Goal: Task Accomplishment & Management: Manage account settings

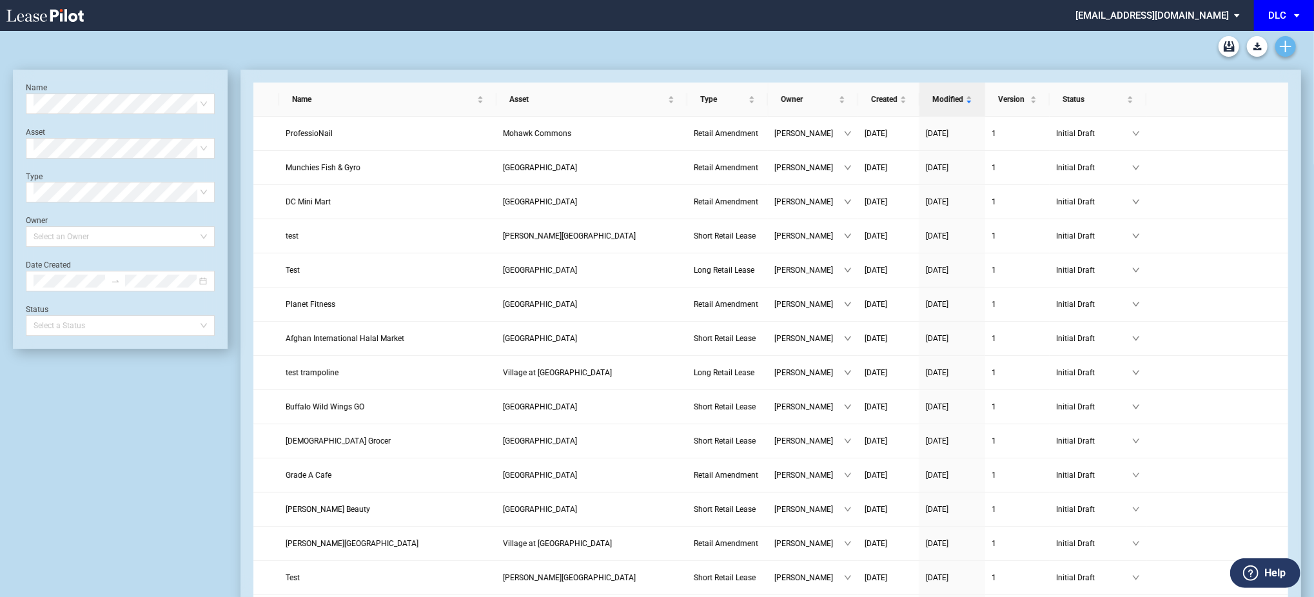
click at [1283, 43] on icon "Create new document" at bounding box center [1286, 47] width 12 height 12
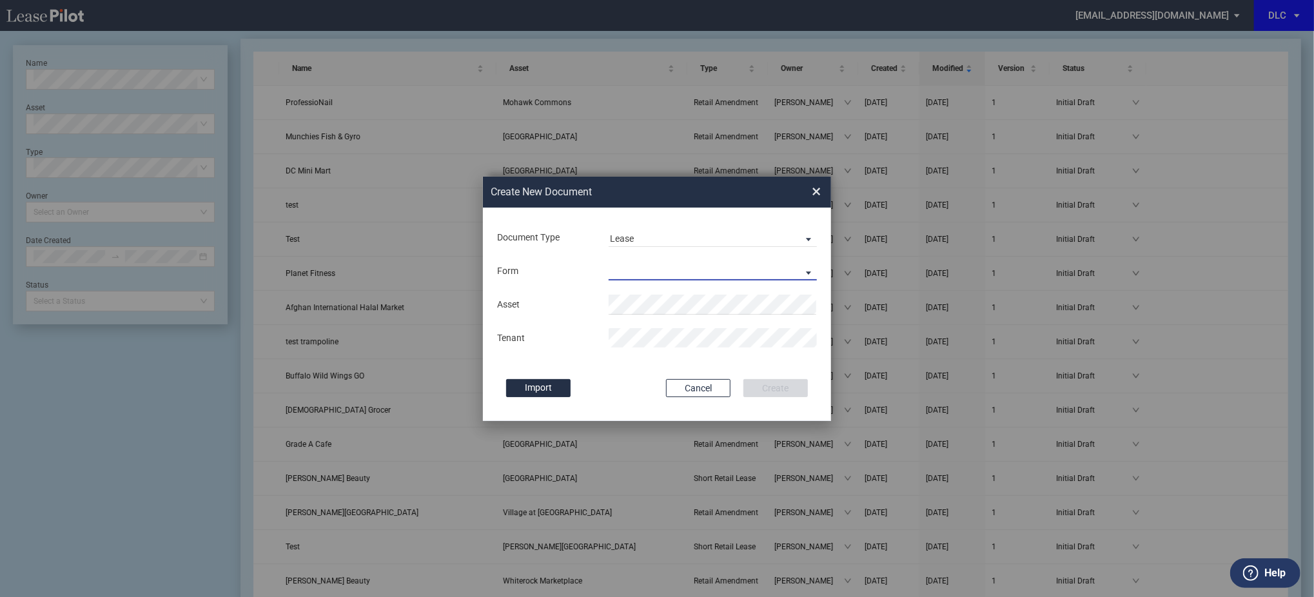
click at [658, 277] on md-select "Long Retail Lease Short Retail Lease" at bounding box center [713, 270] width 208 height 19
click at [669, 259] on md-option "Long Retail Lease" at bounding box center [714, 272] width 229 height 31
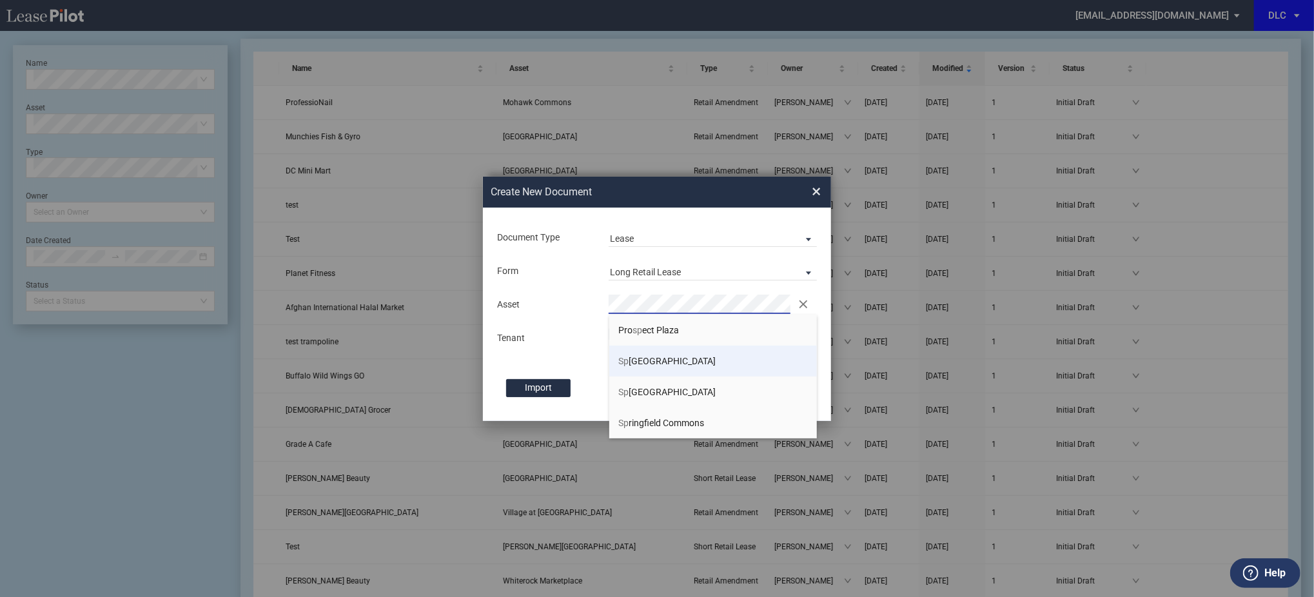
click at [654, 364] on span "Sp rayberry Square" at bounding box center [667, 361] width 97 height 10
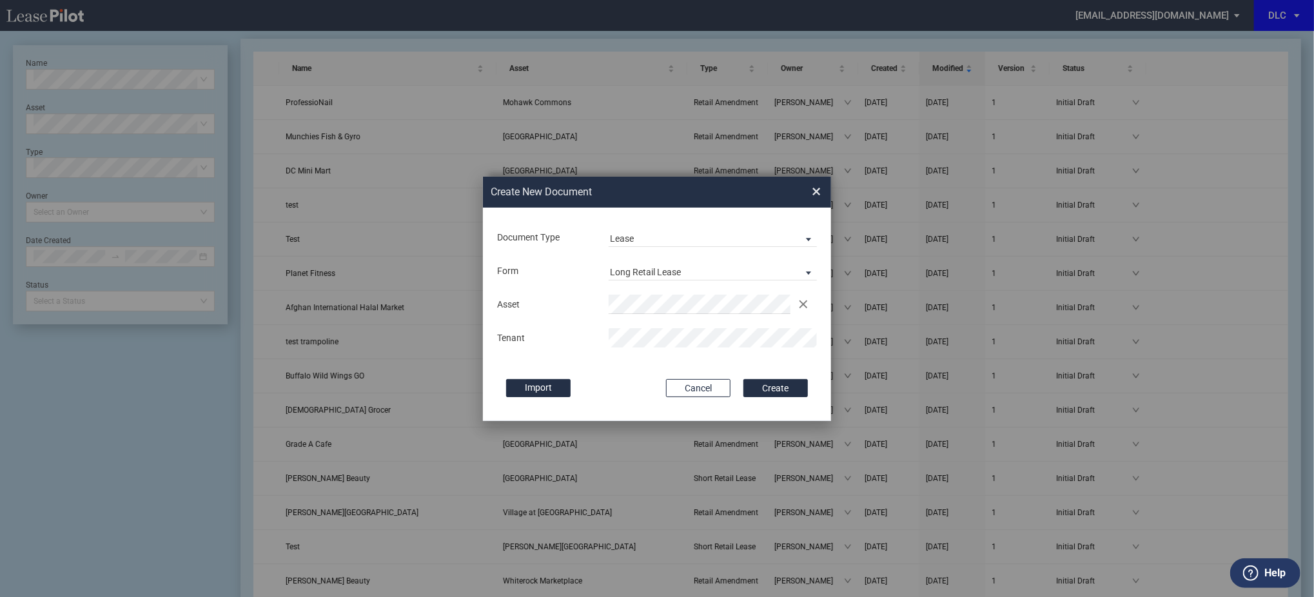
click at [743, 379] on button "Create" at bounding box center [775, 388] width 64 height 18
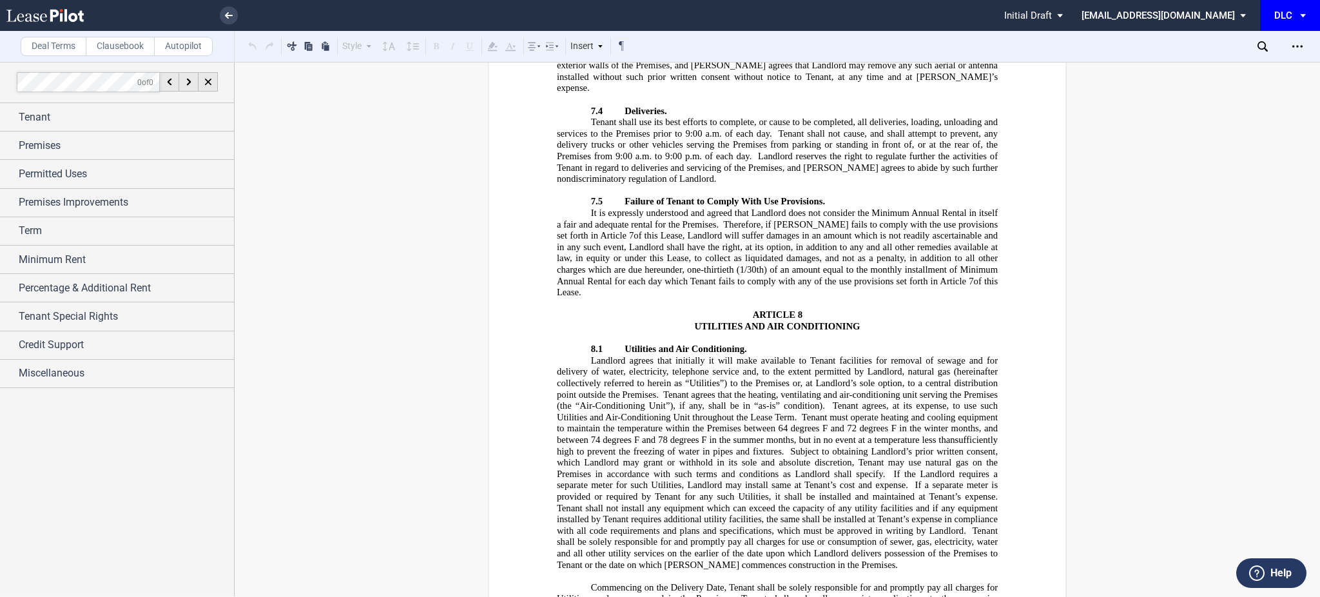
scroll to position [5244, 0]
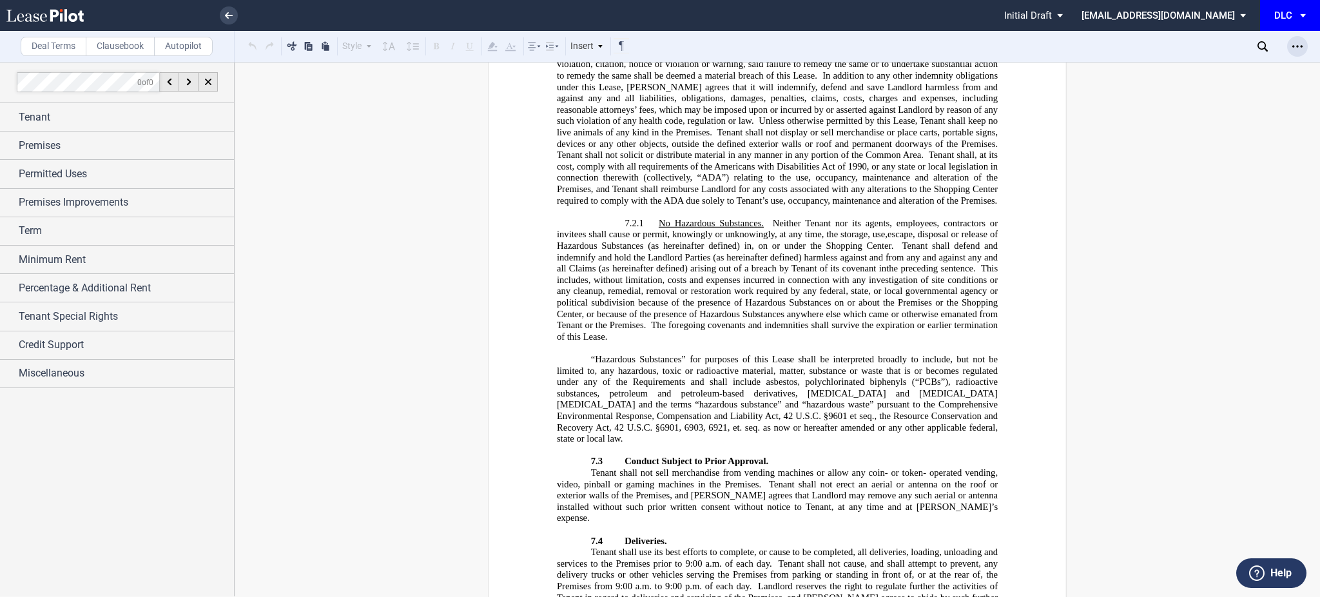
click at [1300, 36] on div "Open Lease options menu" at bounding box center [1298, 46] width 21 height 21
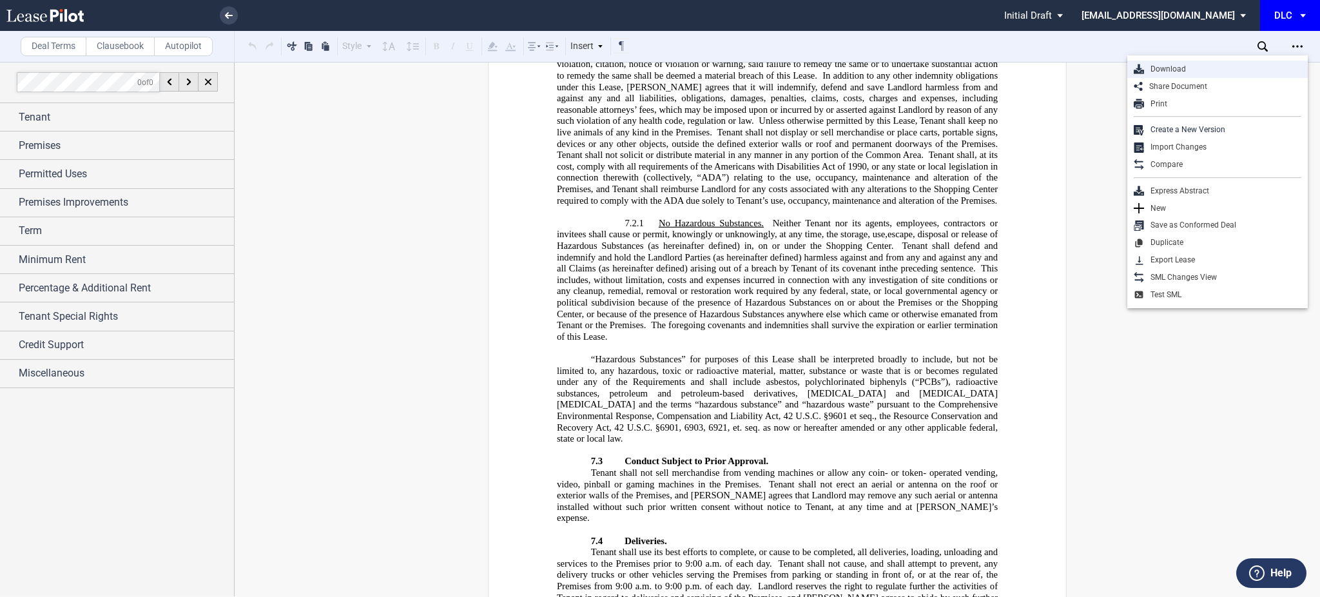
click at [1264, 64] on div "Download" at bounding box center [1222, 69] width 157 height 11
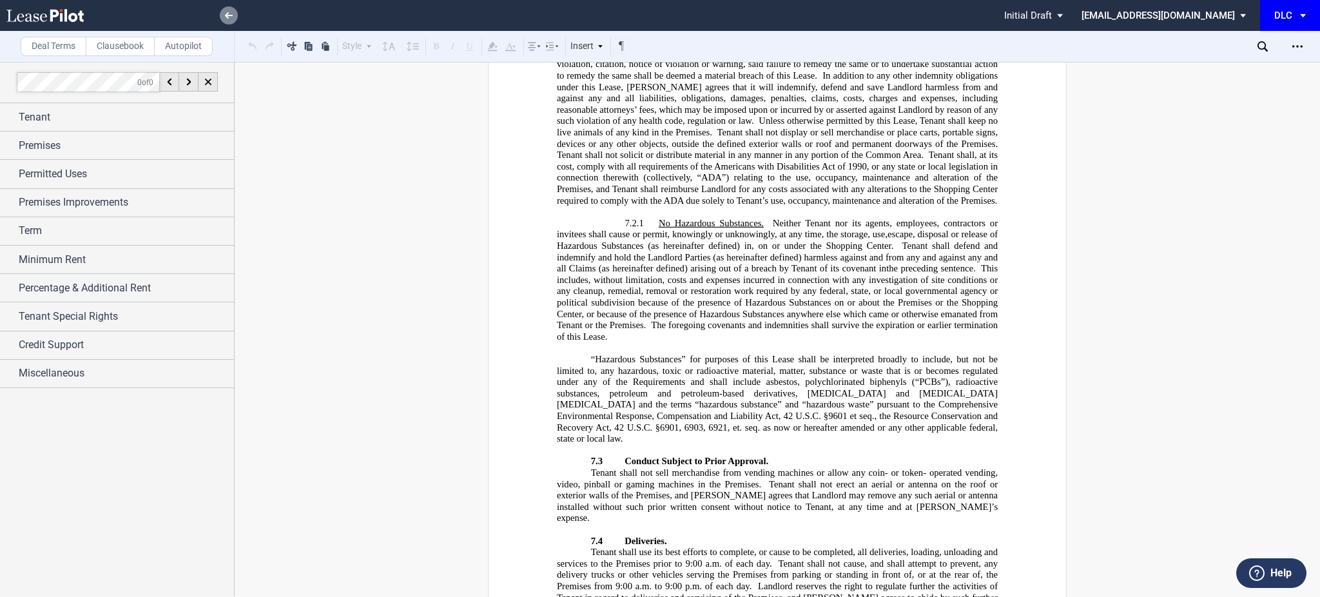
click at [230, 12] on icon at bounding box center [229, 15] width 8 height 6
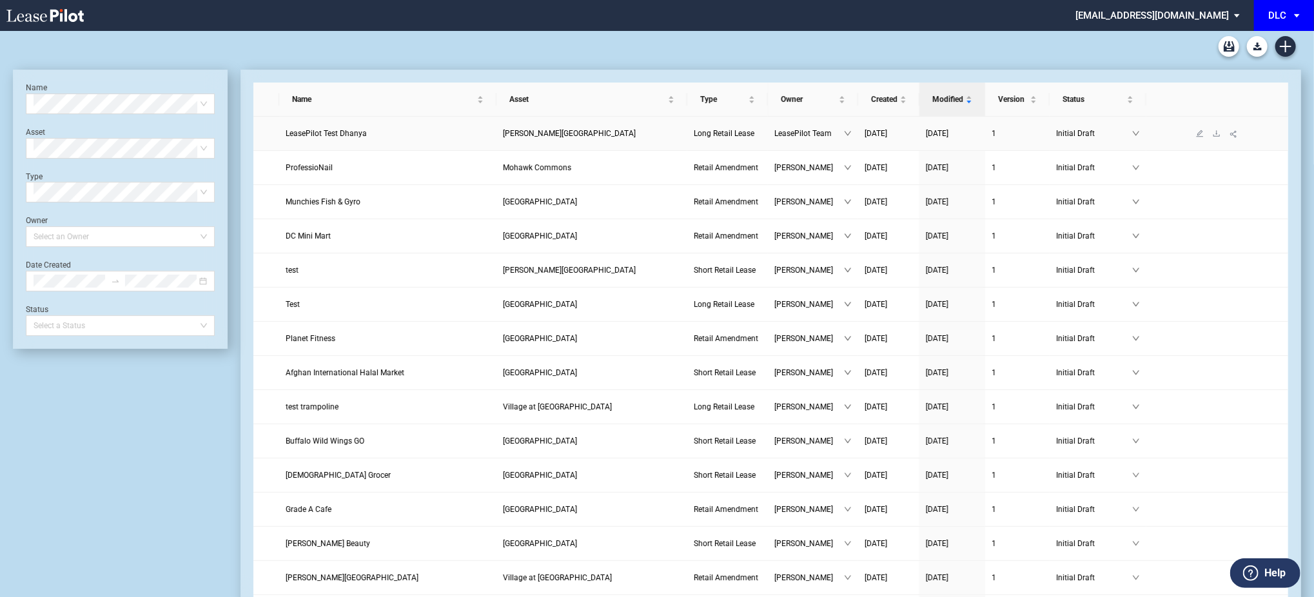
click at [1210, 134] on link at bounding box center [1216, 133] width 17 height 9
click at [1220, 132] on icon "download" at bounding box center [1217, 134] width 8 height 8
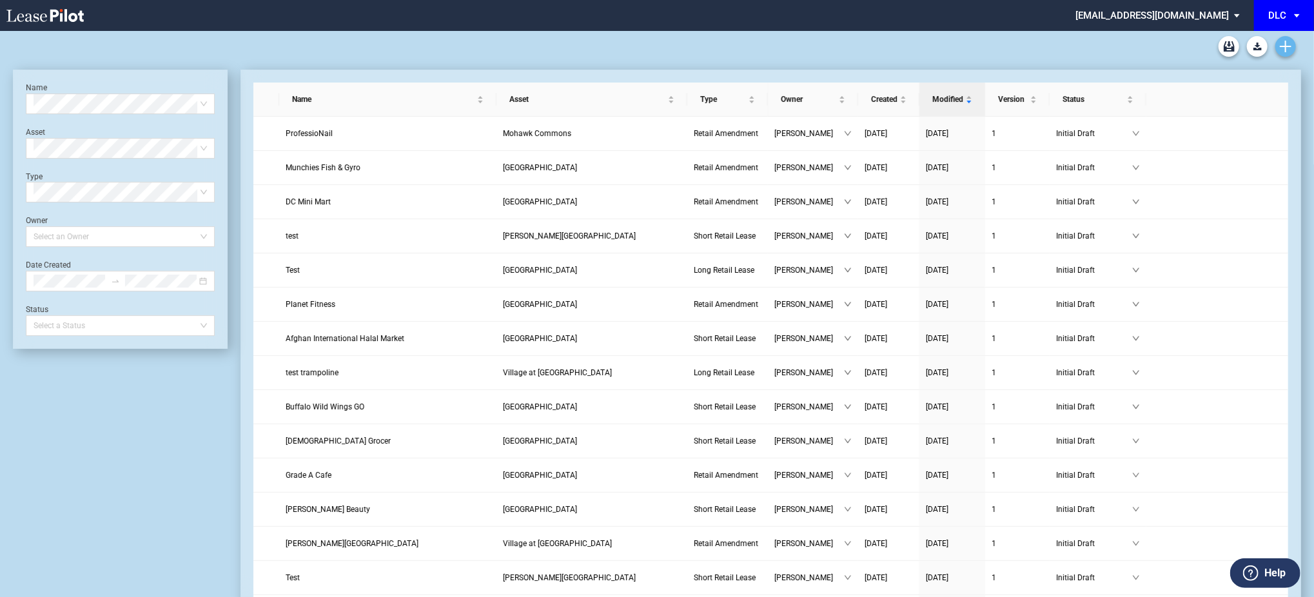
click at [1283, 49] on icon "Create new document" at bounding box center [1286, 47] width 12 height 12
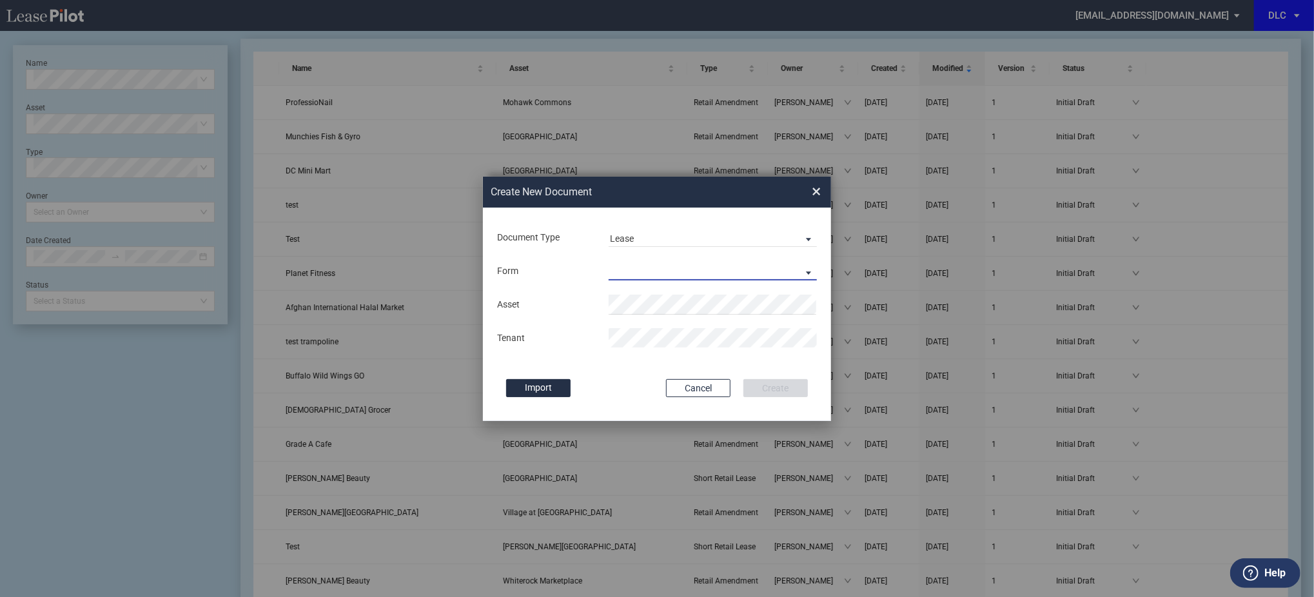
click at [649, 270] on md-select "Long Retail Lease Short Retail Lease" at bounding box center [713, 270] width 208 height 19
click at [646, 278] on div "Long Retail Lease" at bounding box center [650, 272] width 81 height 14
click at [704, 341] on li "Dan ada Square West" at bounding box center [713, 330] width 208 height 31
click at [743, 379] on button "Create" at bounding box center [775, 388] width 64 height 18
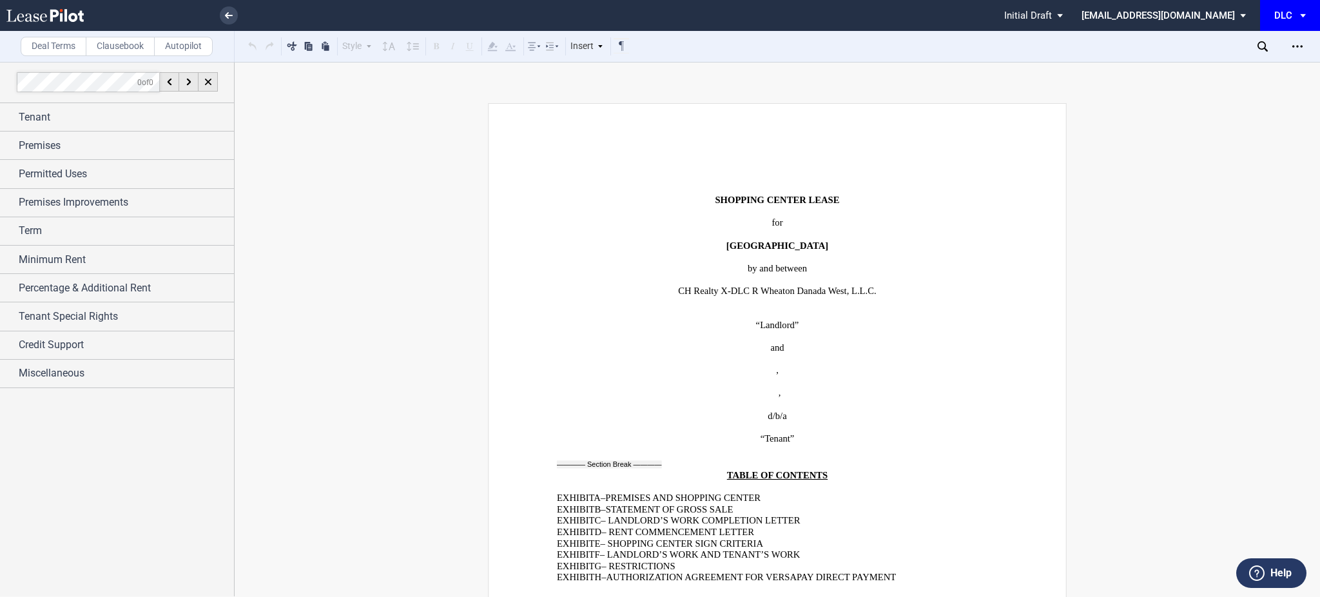
scroll to position [258, 0]
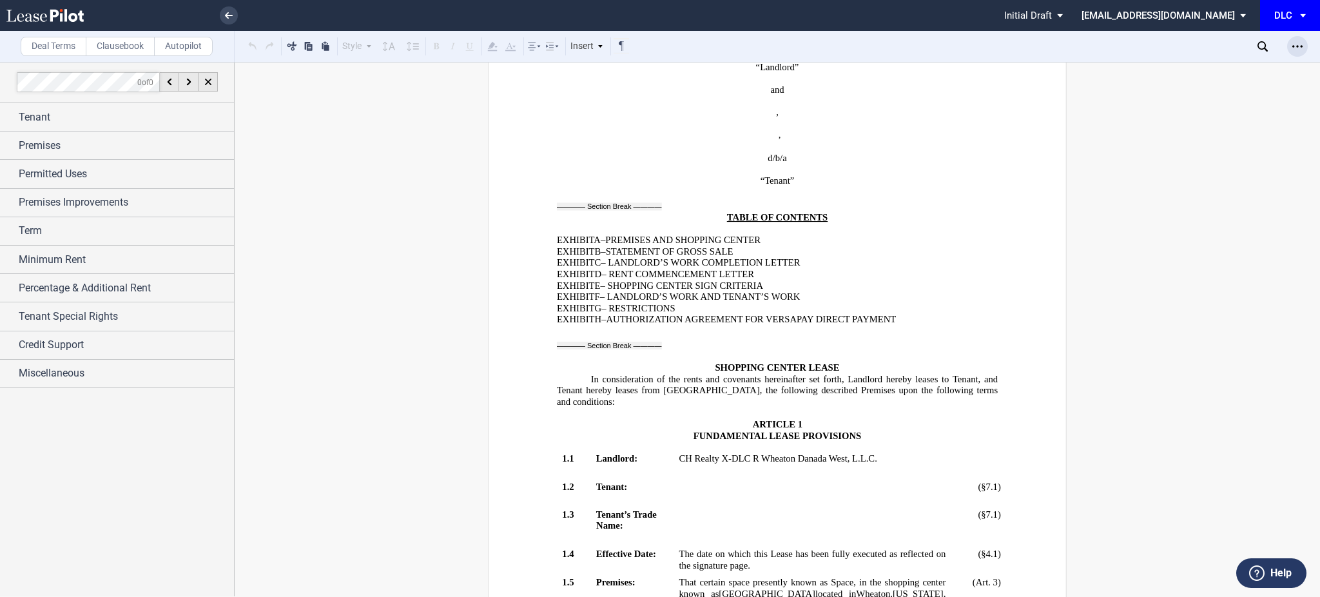
click at [1301, 47] on icon "Open Lease options menu" at bounding box center [1298, 46] width 10 height 10
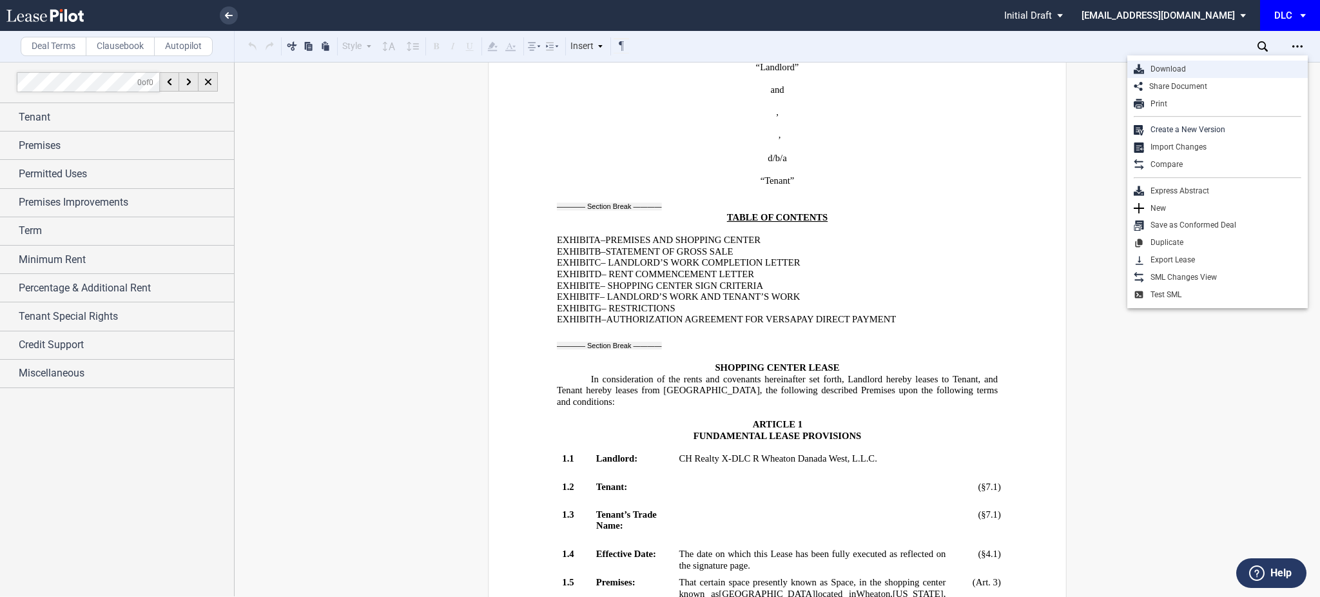
click at [1218, 73] on div "Download" at bounding box center [1222, 69] width 157 height 11
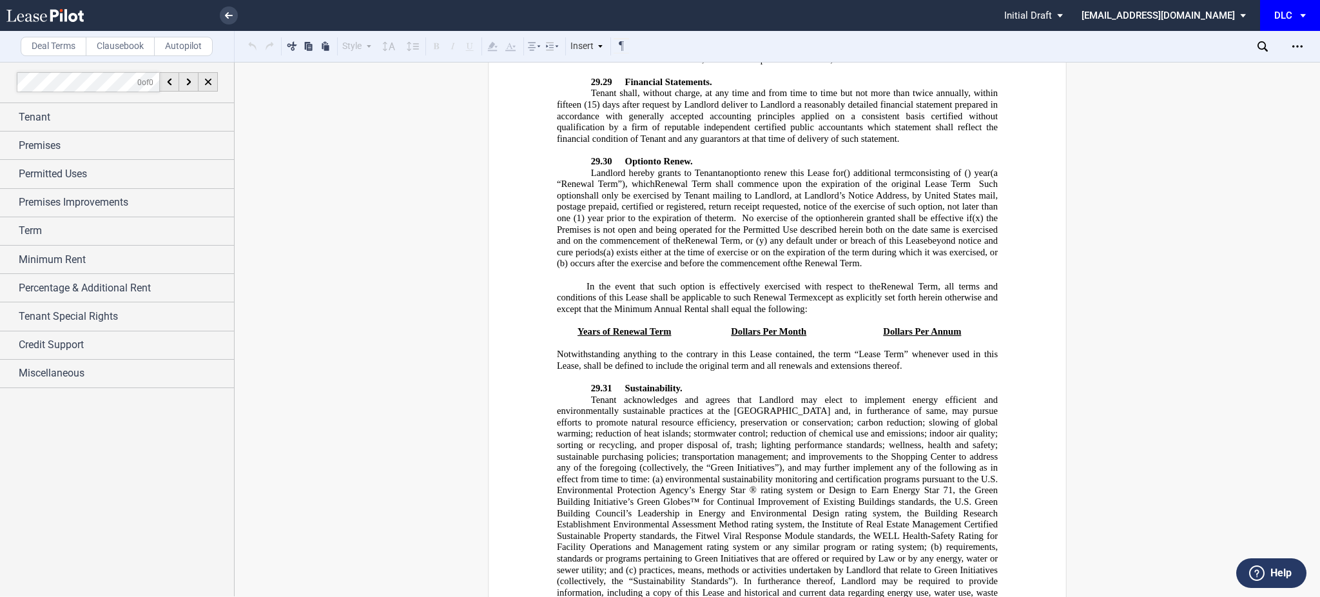
scroll to position [22583, 0]
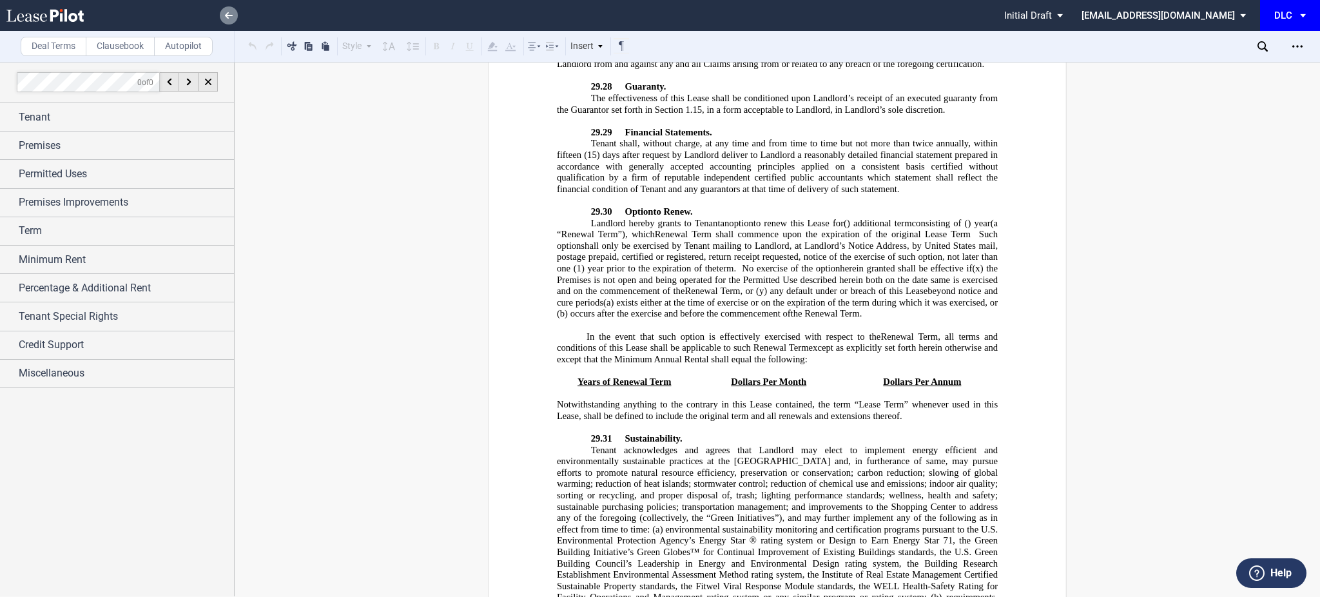
click at [221, 14] on link at bounding box center [229, 15] width 18 height 18
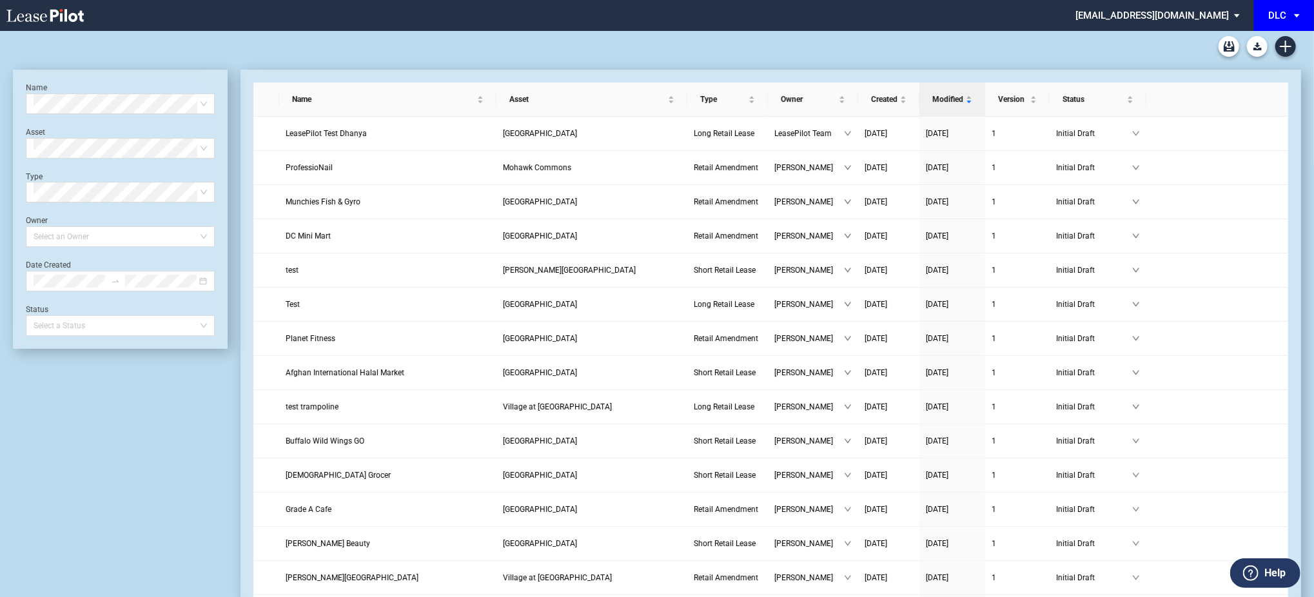
click at [899, 54] on div "DLC Blank Long Form DLC Blank Short Form DLC Amendment Blank Form" at bounding box center [657, 46] width 1288 height 31
click at [1218, 130] on icon "download" at bounding box center [1217, 134] width 8 height 8
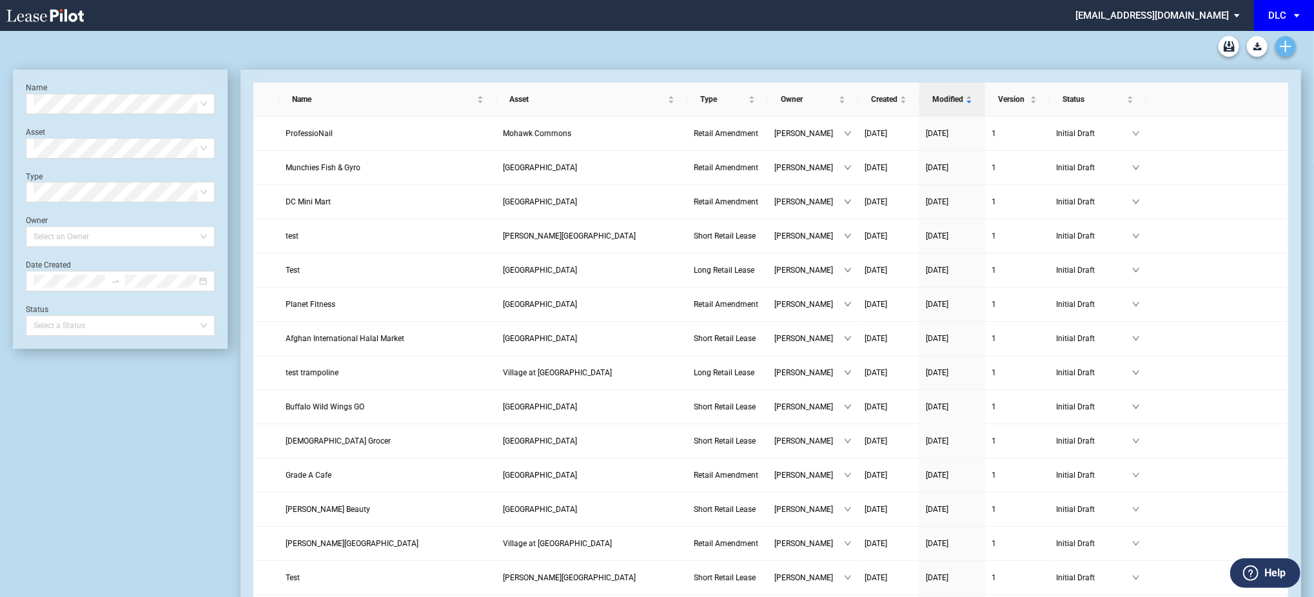
click at [1286, 44] on icon "Create new document" at bounding box center [1286, 47] width 12 height 12
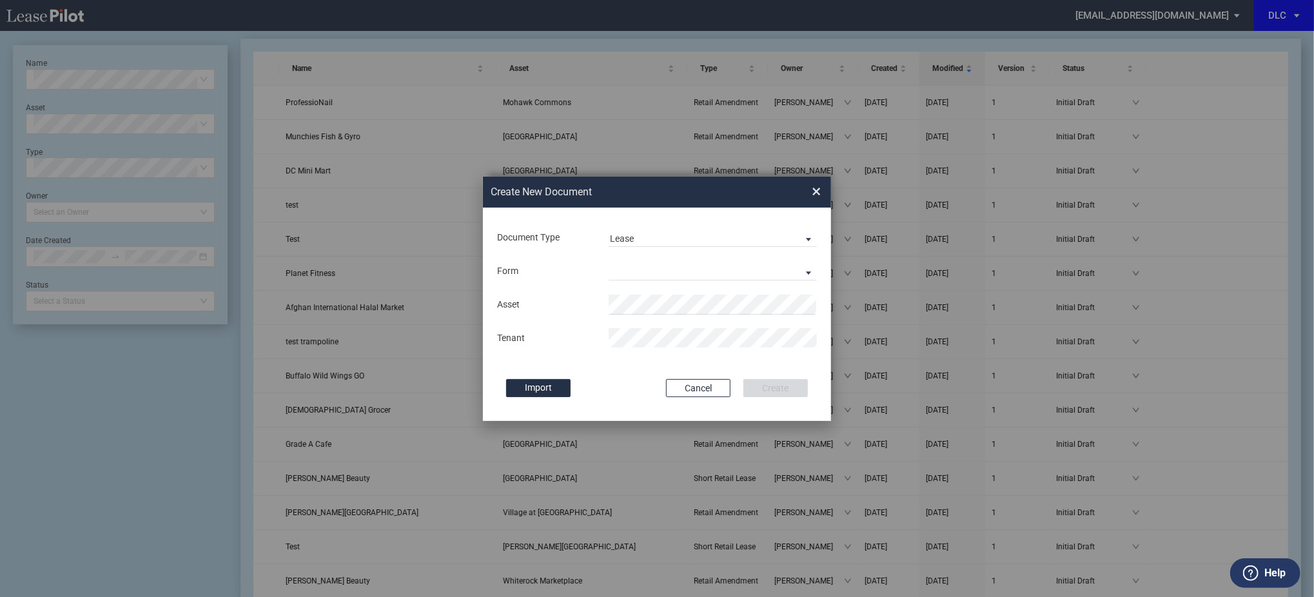
click at [659, 260] on md-input-container "Form Long Retail Lease Short Retail Lease" at bounding box center [657, 271] width 322 height 22
click at [659, 268] on md-select "Long Retail Lease Short Retail Lease" at bounding box center [713, 270] width 208 height 19
click at [653, 300] on div "Short Retail Lease" at bounding box center [651, 303] width 83 height 14
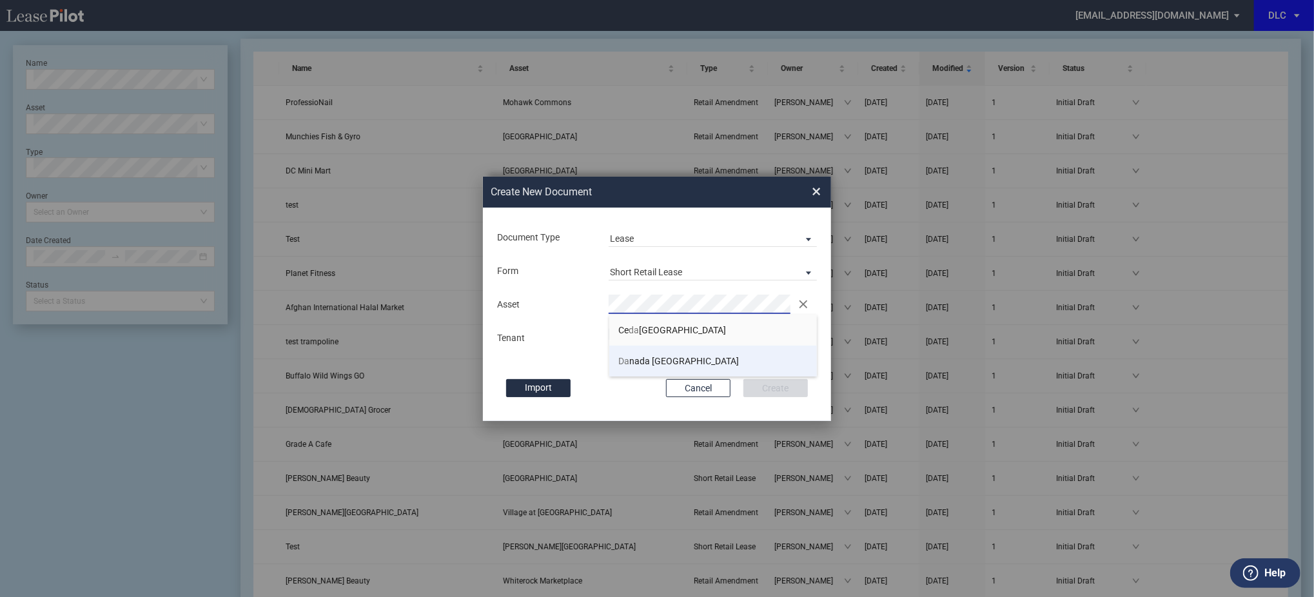
click at [671, 360] on span "Da nada Square West" at bounding box center [679, 361] width 121 height 10
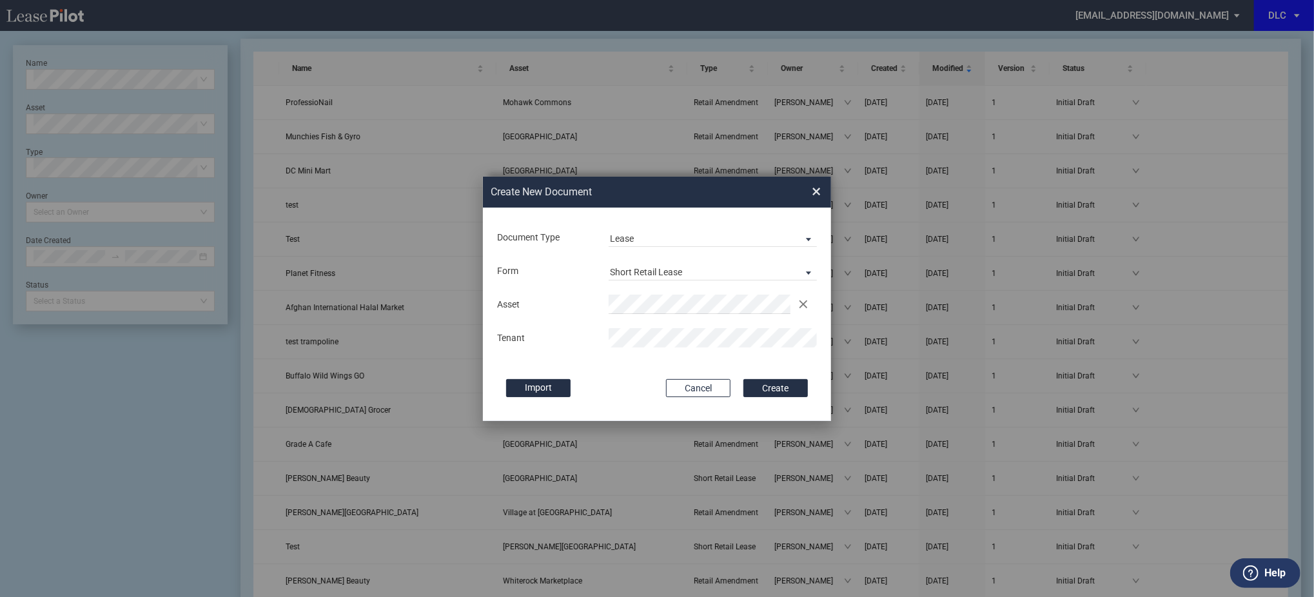
click at [743, 379] on button "Create" at bounding box center [775, 388] width 64 height 18
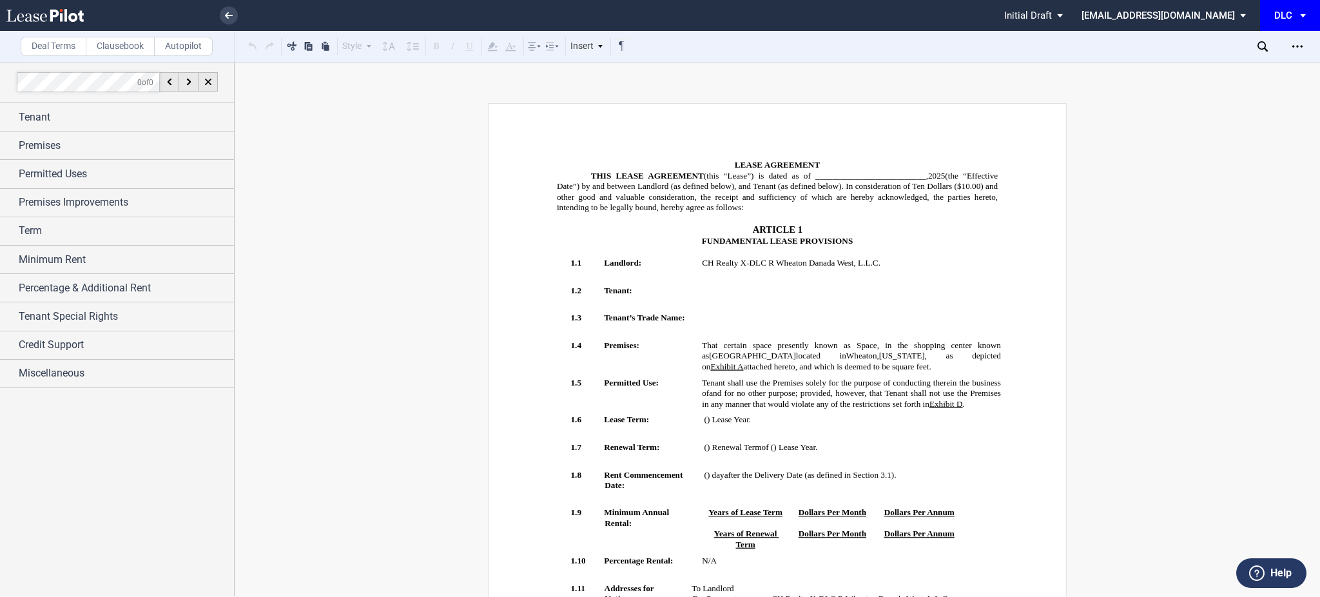
click at [1286, 50] on div "Download Share Document Print Create a New Version Import Changes Compare Expre…" at bounding box center [1289, 46] width 63 height 21
click at [1298, 44] on icon "Open Lease options menu" at bounding box center [1298, 46] width 10 height 10
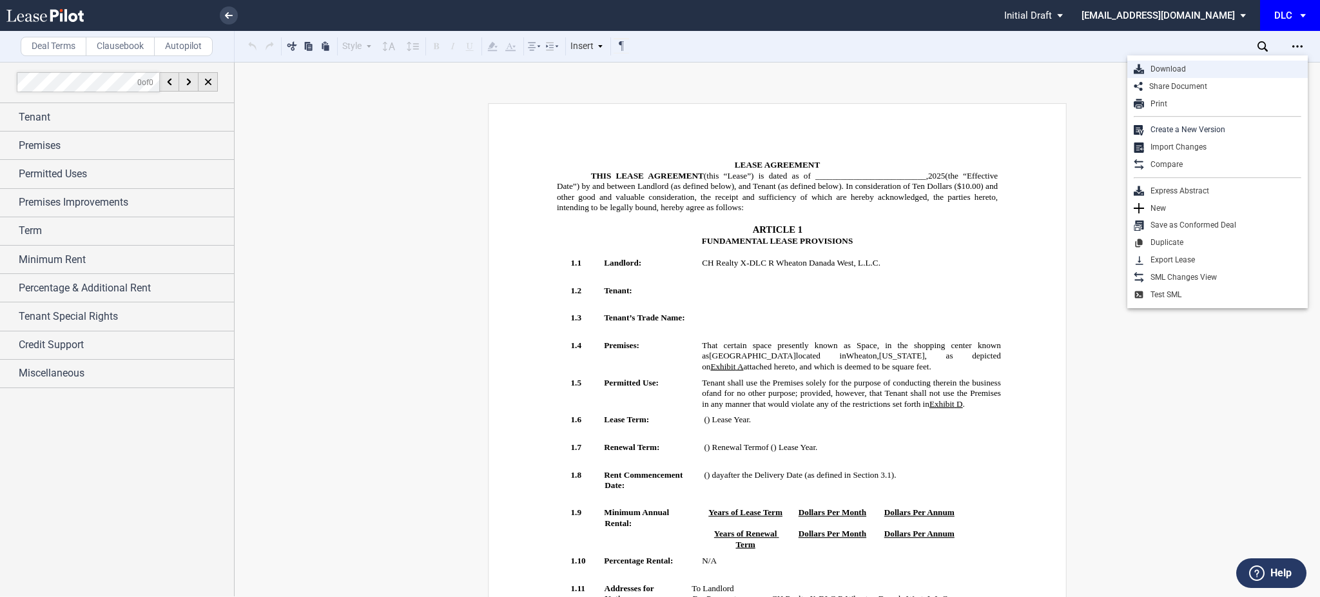
click at [1210, 69] on div "Download" at bounding box center [1222, 69] width 157 height 11
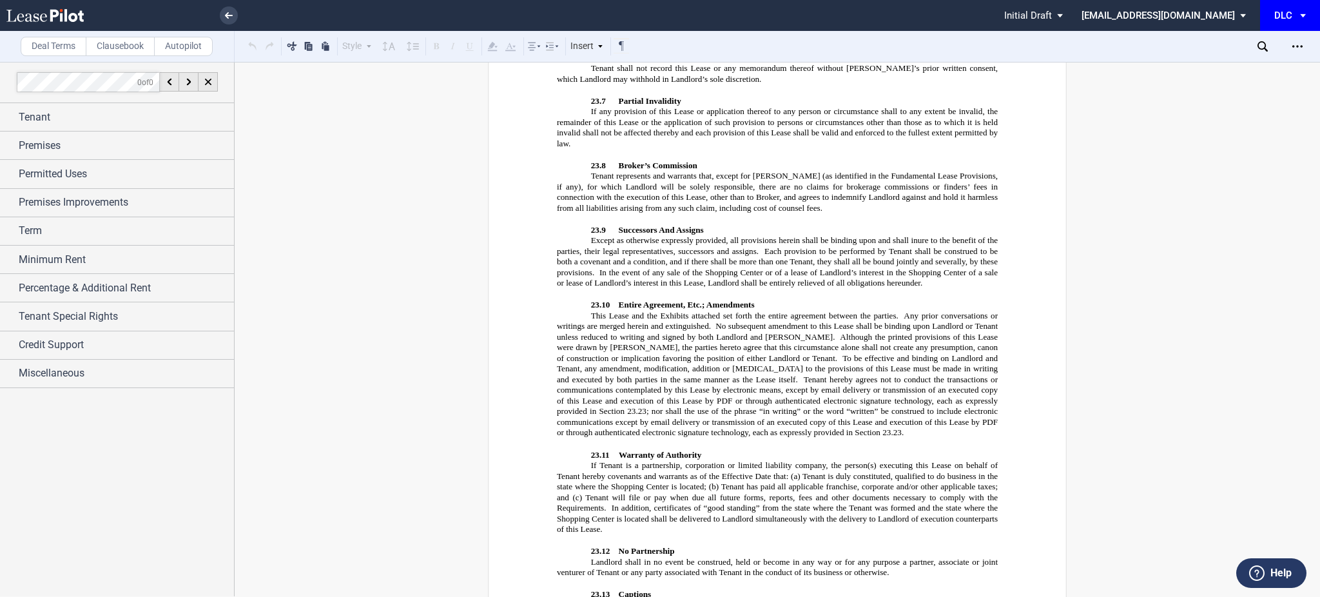
scroll to position [9026, 0]
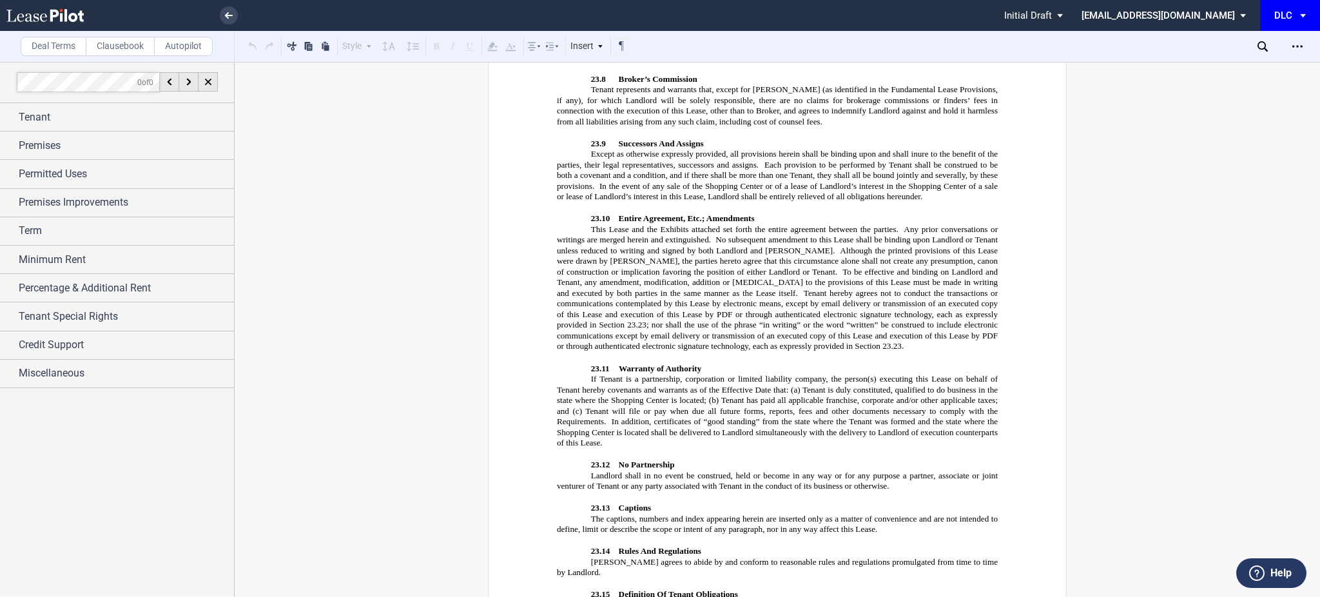
click at [239, 15] on ul "Pending... Pending... Initial Draft Initial Draft In Negotiation Final Draft dl…" at bounding box center [660, 15] width 1320 height 31
click at [234, 15] on link at bounding box center [229, 15] width 18 height 18
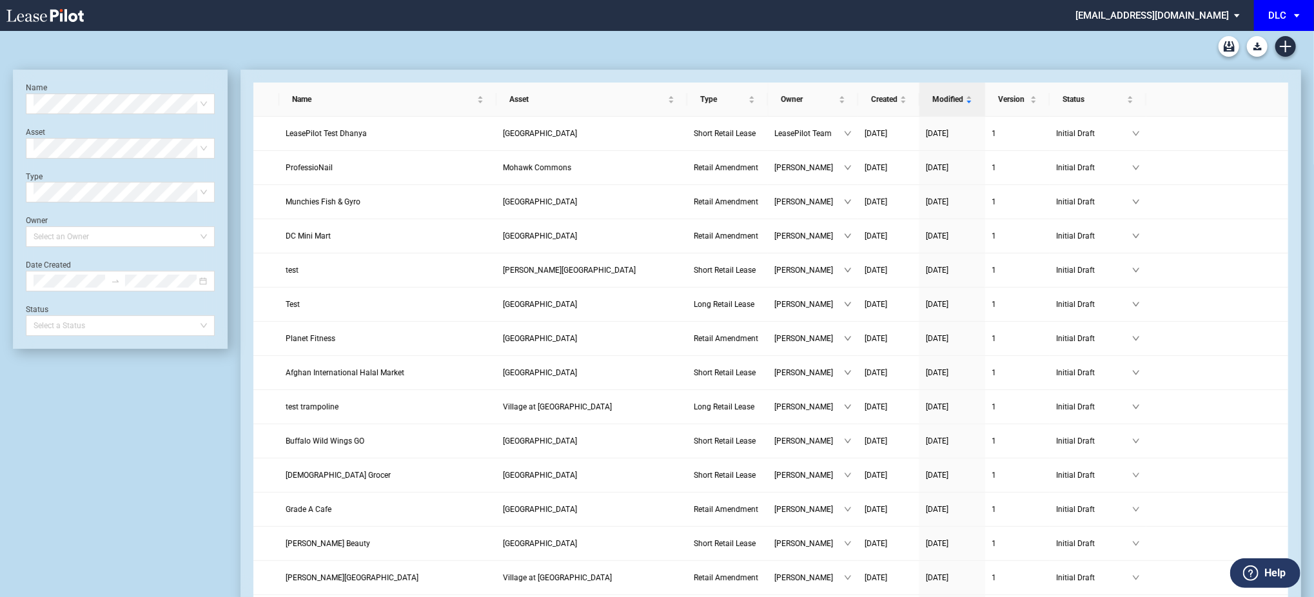
click at [761, 41] on div "DLC Blank Long Form DLC Blank Short Form DLC Amendment Blank Form" at bounding box center [657, 46] width 1288 height 31
click at [1214, 130] on icon "download" at bounding box center [1217, 134] width 8 height 8
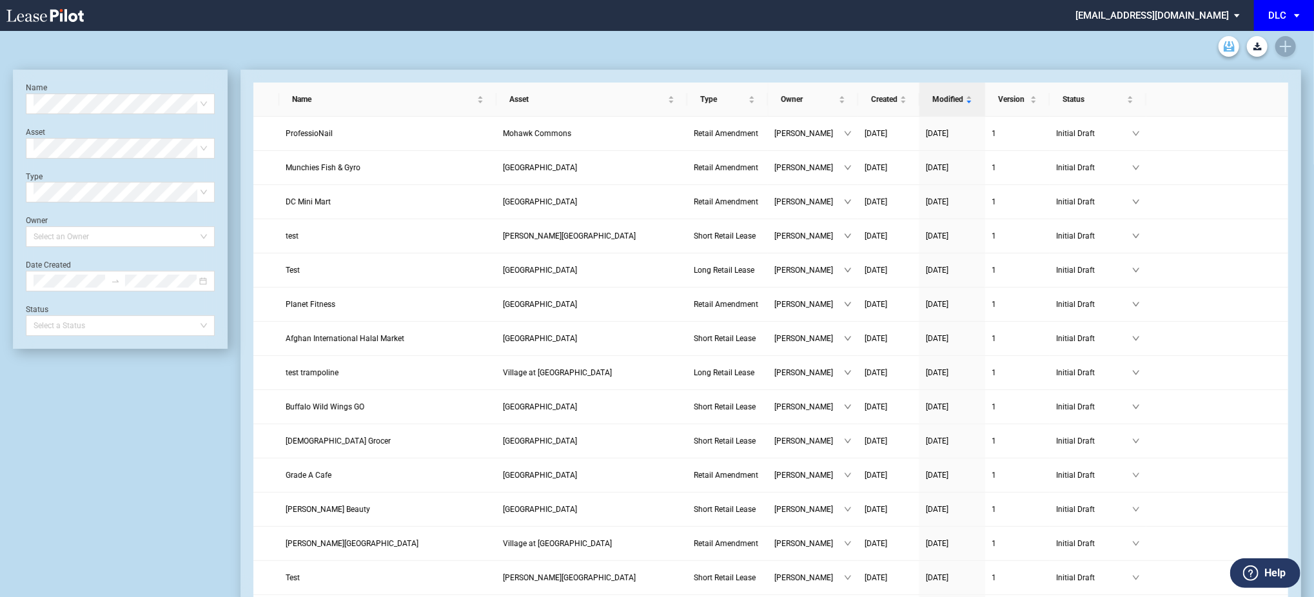
click at [1225, 48] on use "Archive" at bounding box center [1229, 46] width 11 height 10
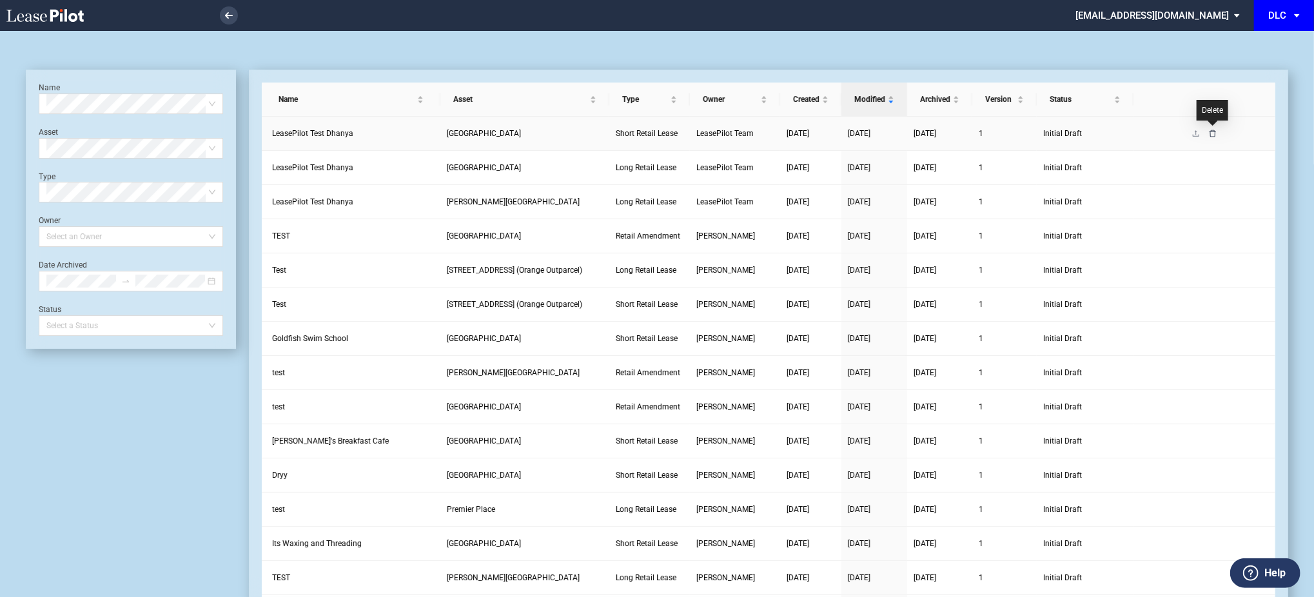
click at [1213, 131] on icon "delete" at bounding box center [1213, 133] width 6 height 7
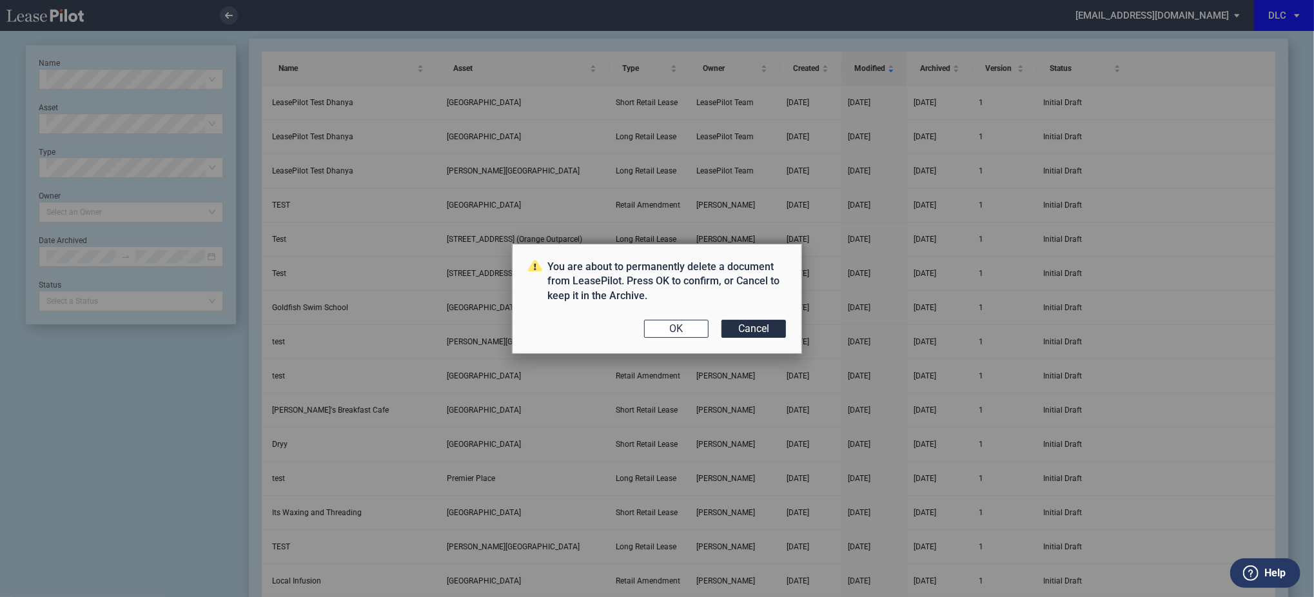
click at [658, 340] on div "You are about to permanently delete a document from LeasePilot. Press OK to con…" at bounding box center [657, 299] width 290 height 110
click at [662, 329] on button "OK" at bounding box center [676, 329] width 64 height 18
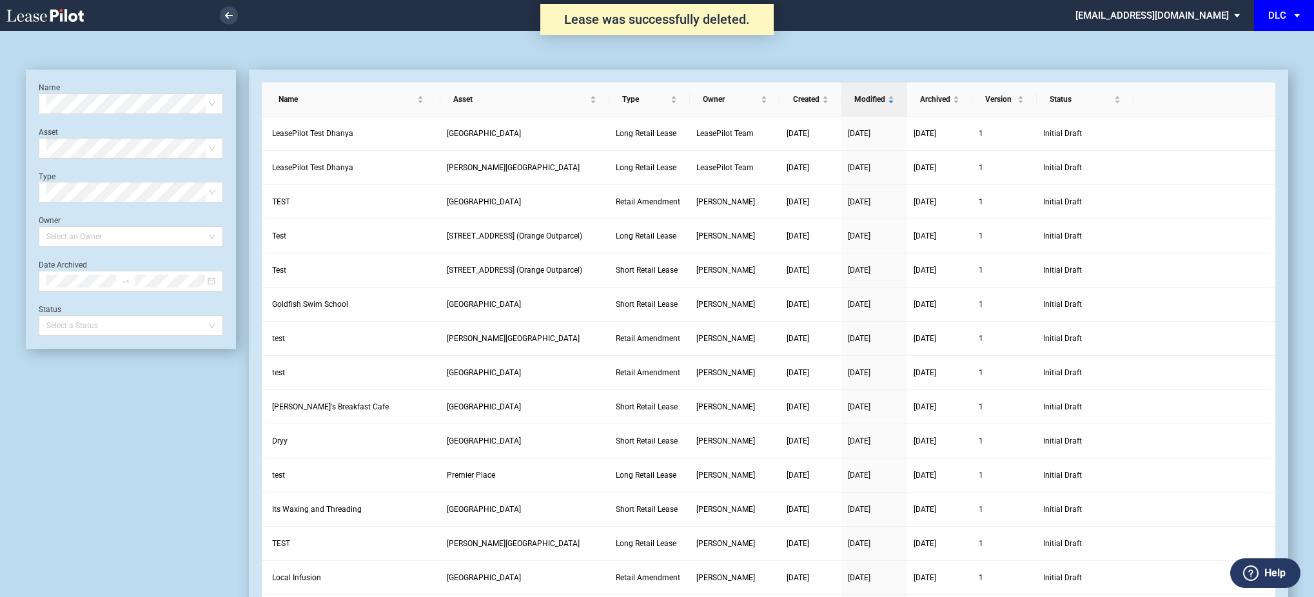
scroll to position [31, 0]
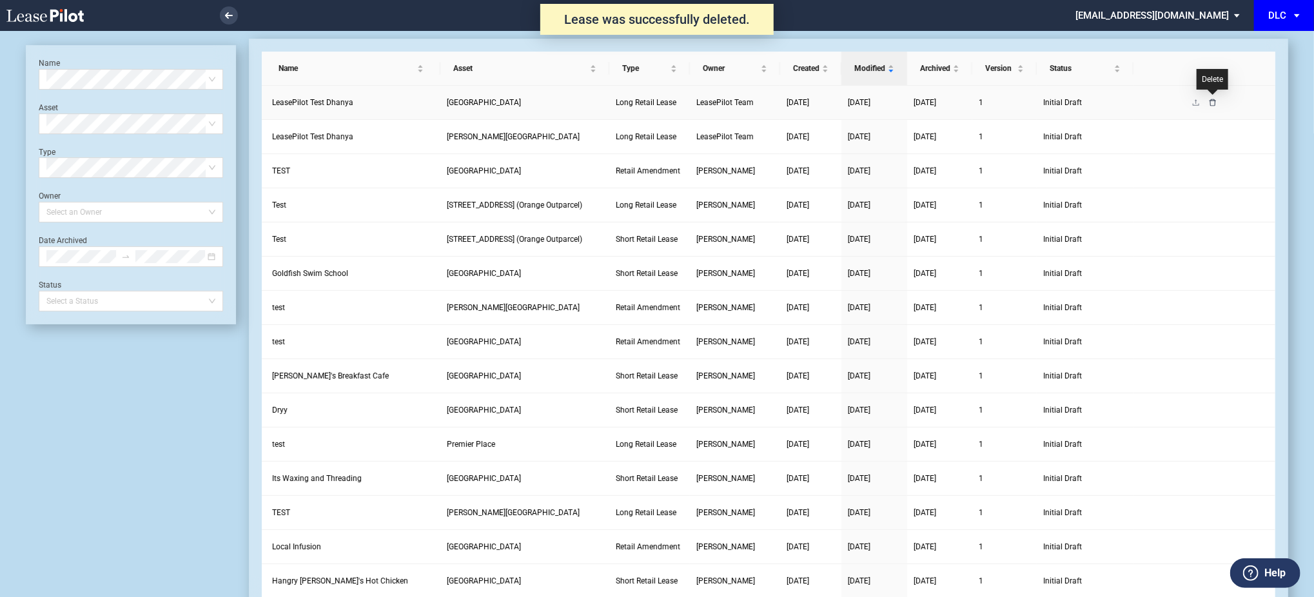
click at [1214, 99] on icon "delete" at bounding box center [1213, 102] width 6 height 7
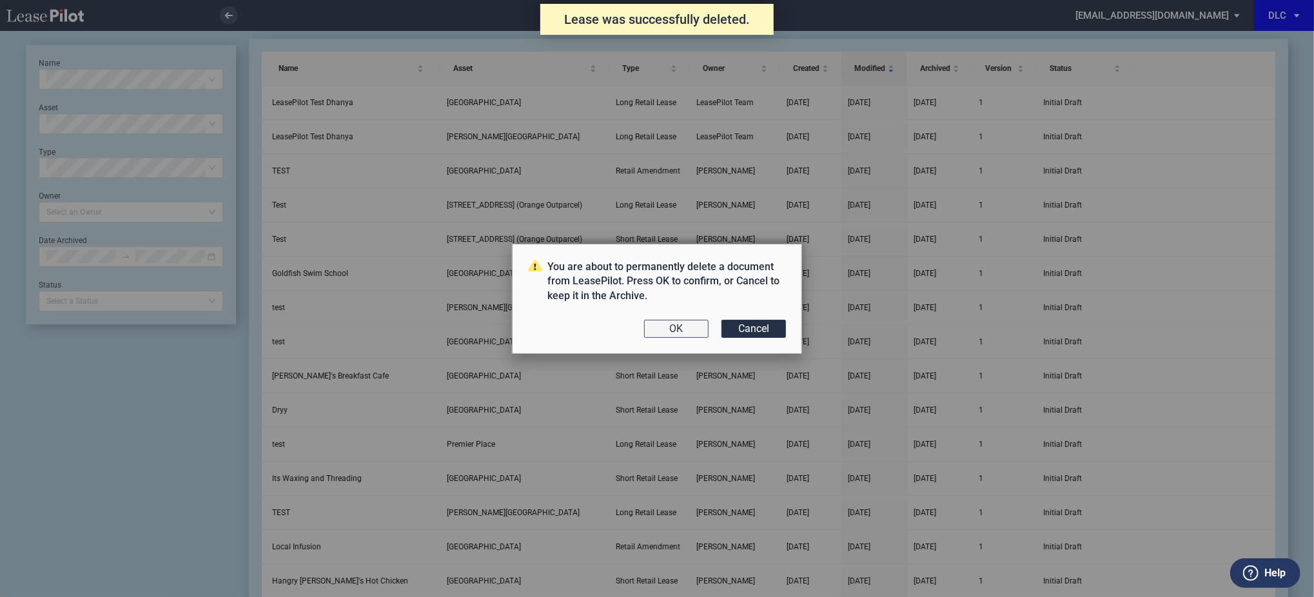
click at [662, 329] on button "OK" at bounding box center [676, 329] width 64 height 18
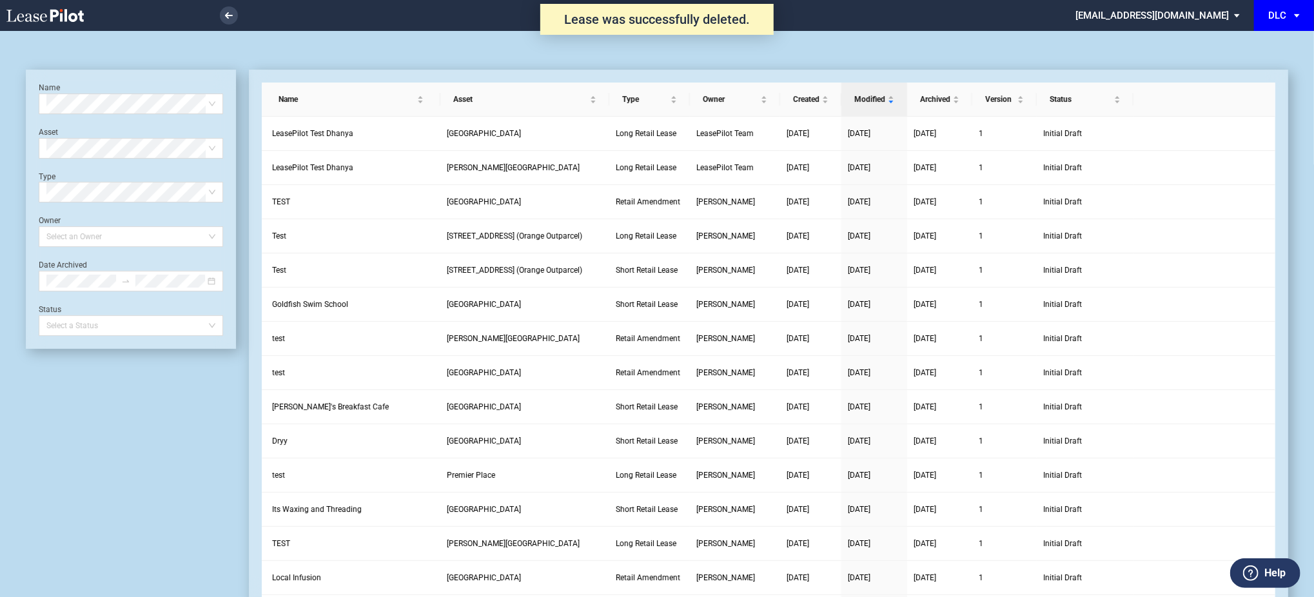
scroll to position [31, 0]
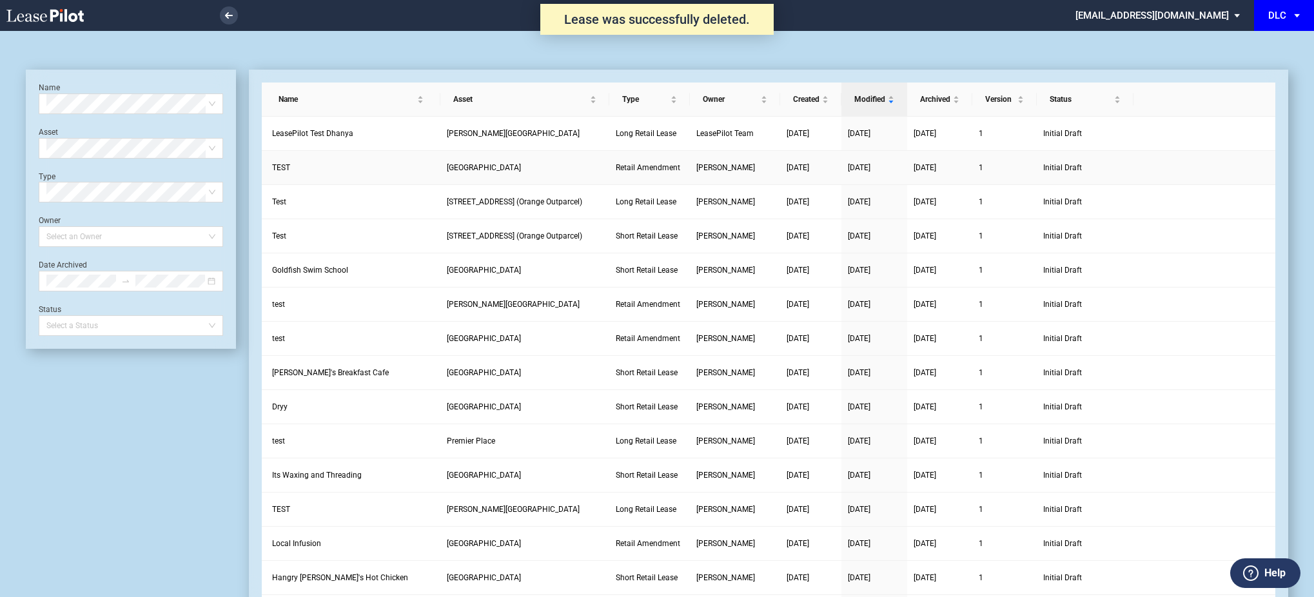
scroll to position [31, 0]
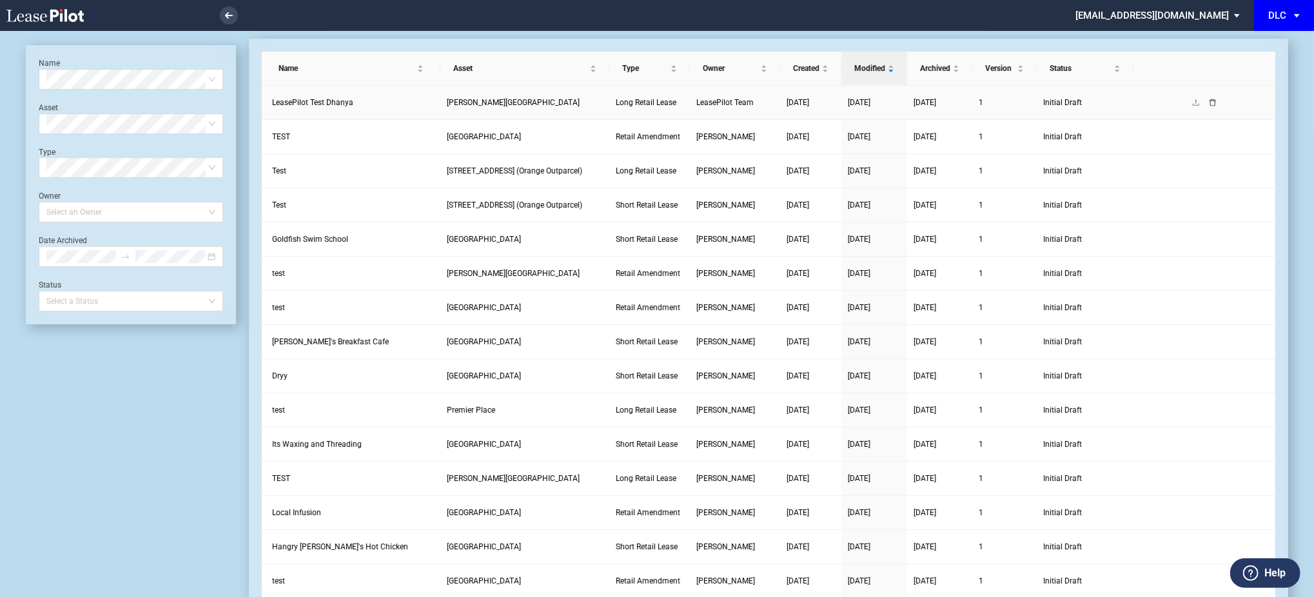
click at [1212, 103] on icon "delete" at bounding box center [1213, 103] width 8 height 8
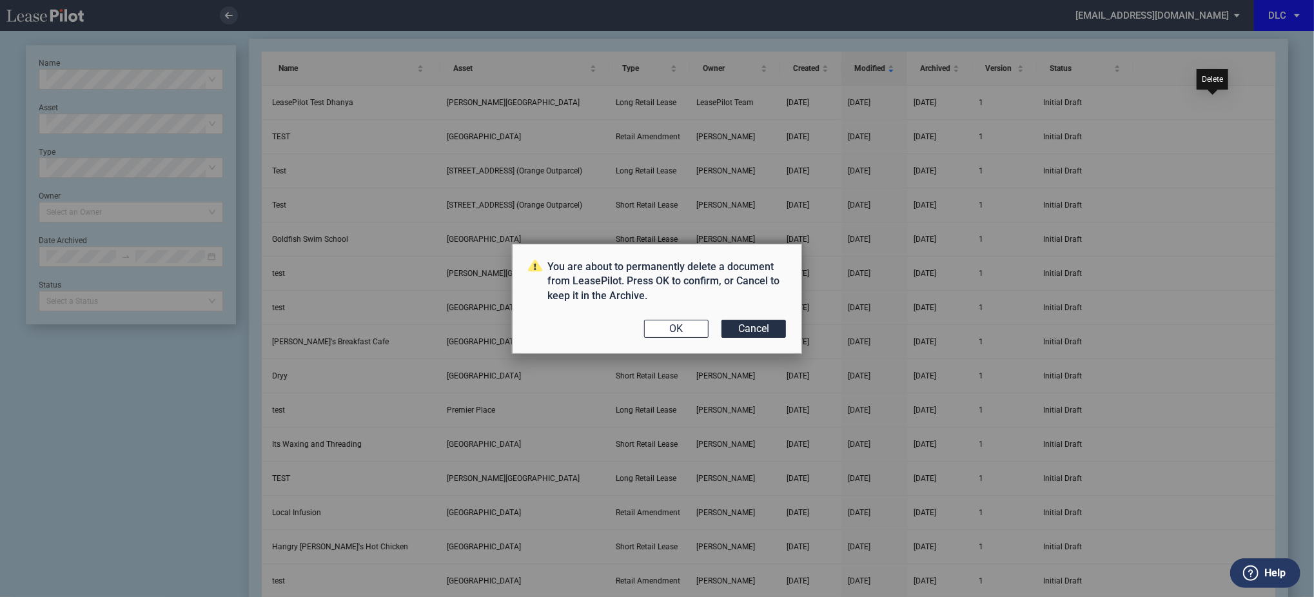
scroll to position [0, 0]
click at [674, 333] on button "OK" at bounding box center [676, 329] width 64 height 18
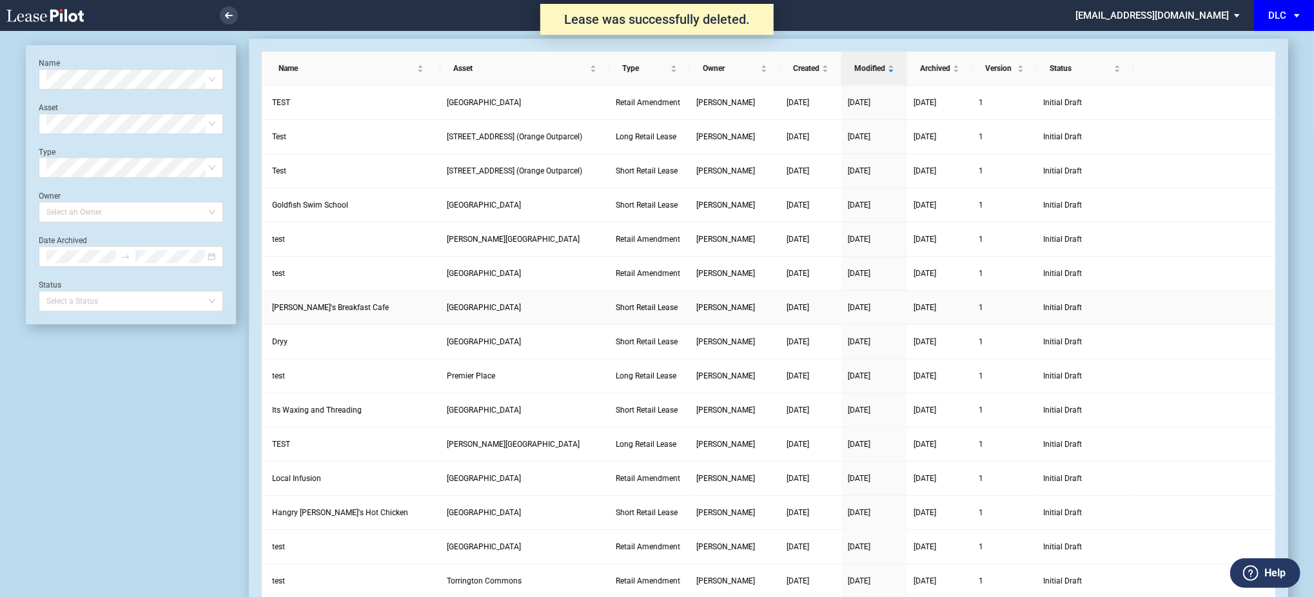
scroll to position [31, 0]
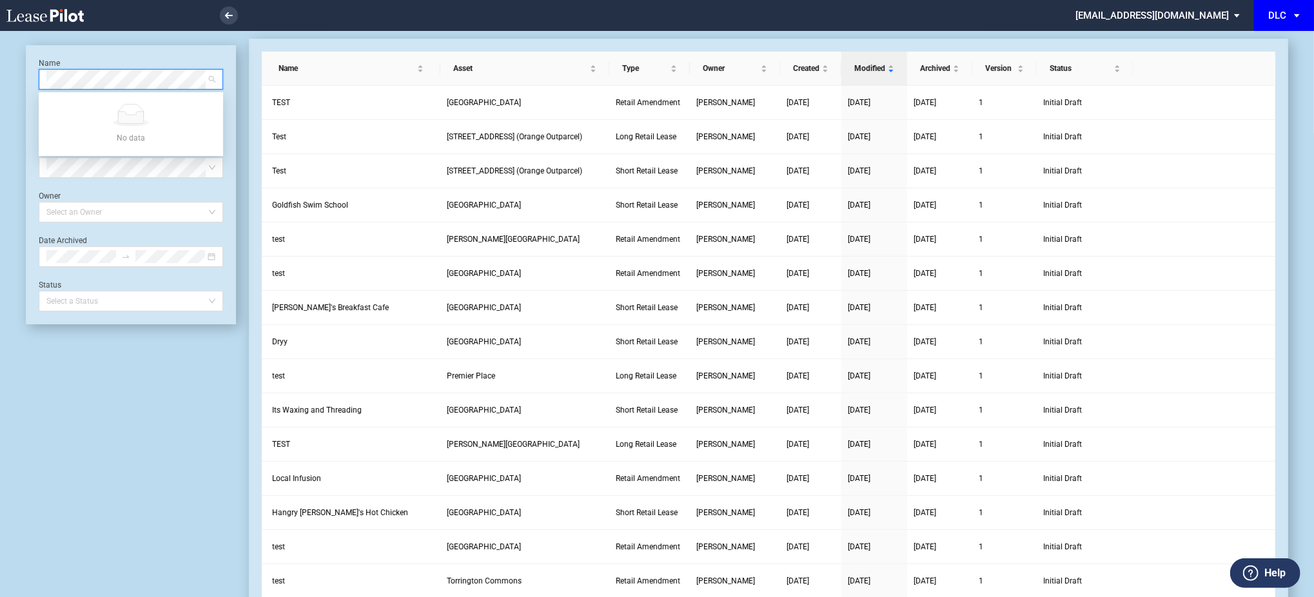
click at [43, 10] on icon at bounding box center [44, 15] width 77 height 13
